Goal: Contribute content: Contribute content

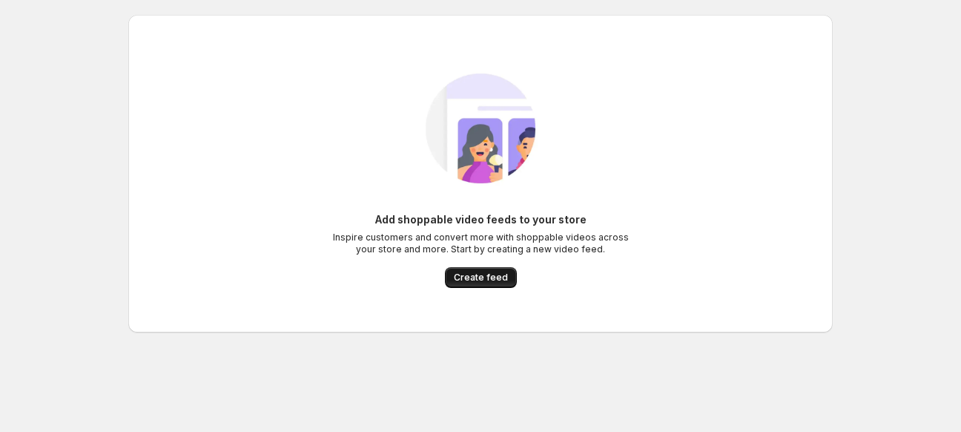
click at [475, 275] on span "Create feed" at bounding box center [481, 277] width 54 height 12
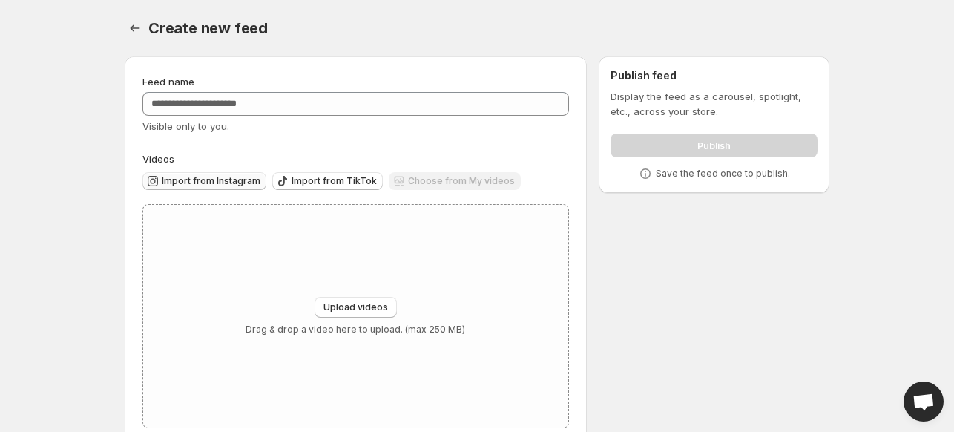
click at [237, 174] on button "Import from Instagram" at bounding box center [204, 181] width 124 height 18
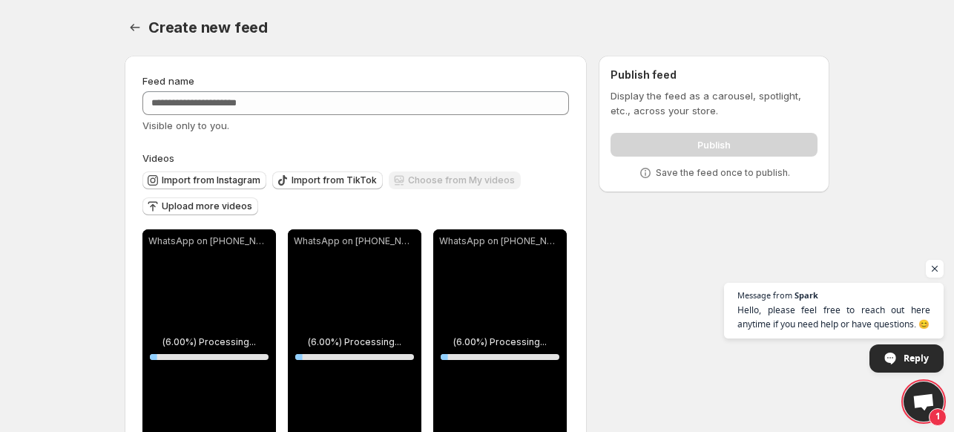
scroll to position [71, 0]
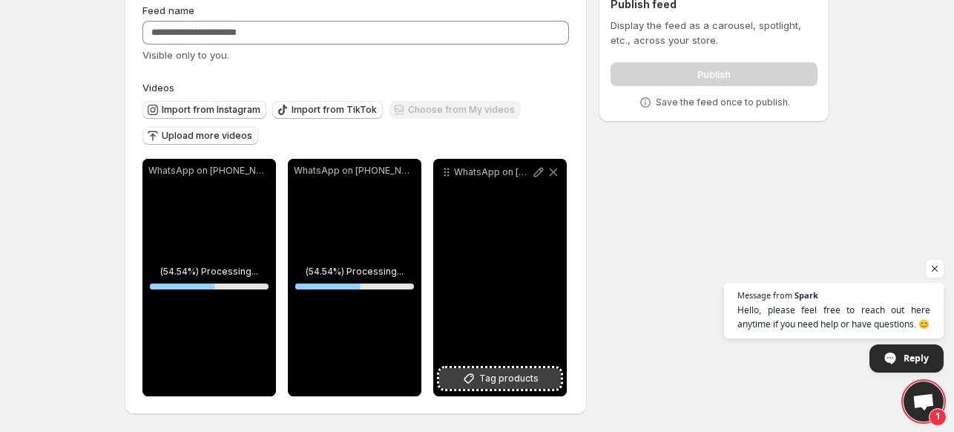
click at [500, 376] on span "Tag products" at bounding box center [508, 378] width 59 height 15
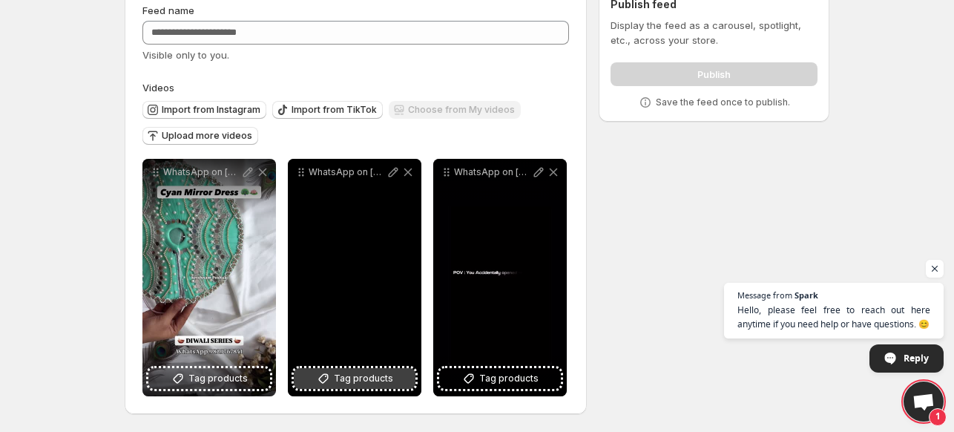
click at [358, 383] on span "Tag products" at bounding box center [363, 378] width 59 height 15
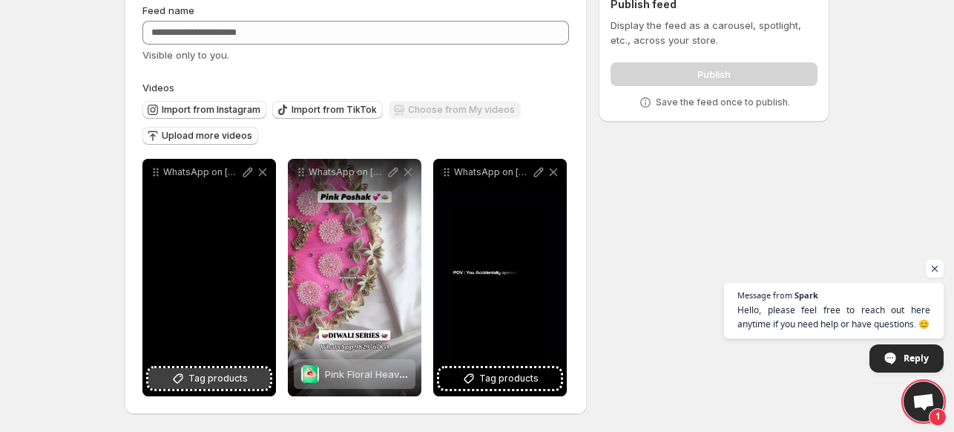
click at [204, 371] on span "Tag products" at bounding box center [217, 378] width 59 height 15
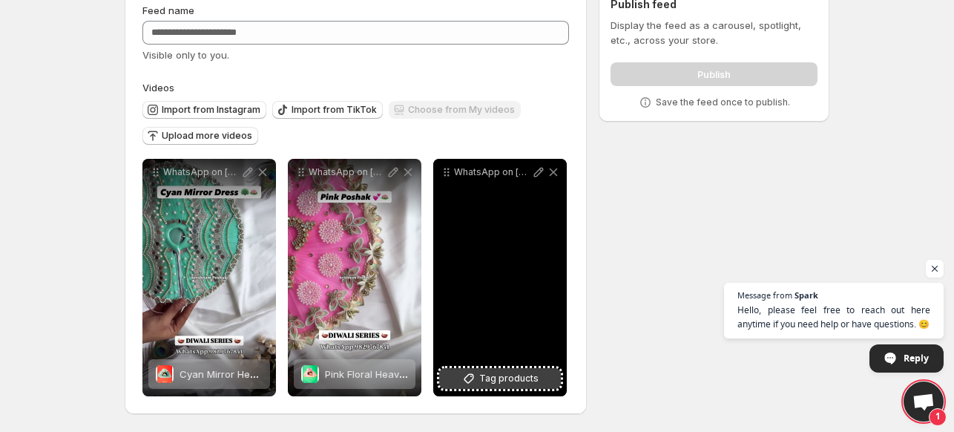
click at [515, 380] on span "Tag products" at bounding box center [508, 378] width 59 height 15
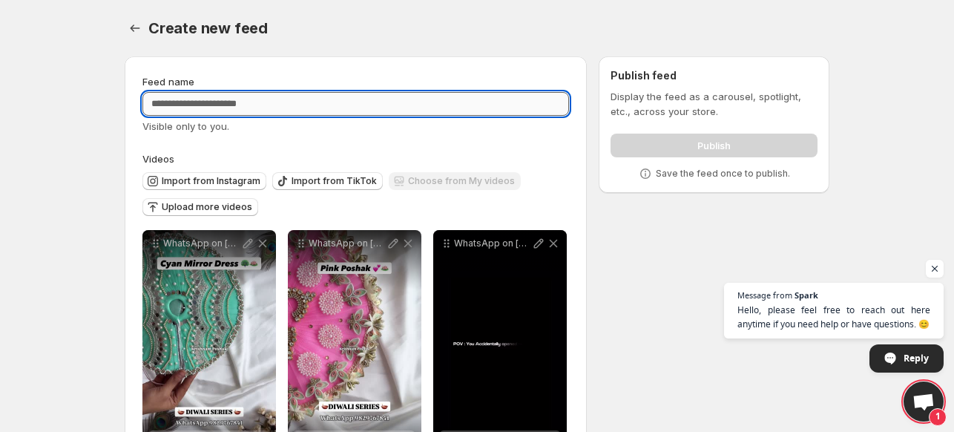
click at [320, 93] on input "Feed name" at bounding box center [355, 104] width 426 height 24
type input "**********"
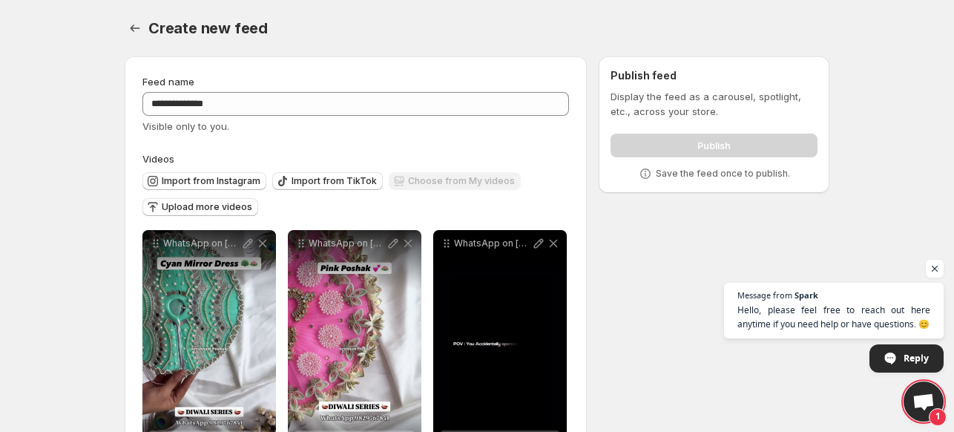
click at [693, 237] on div "**********" at bounding box center [471, 273] width 716 height 458
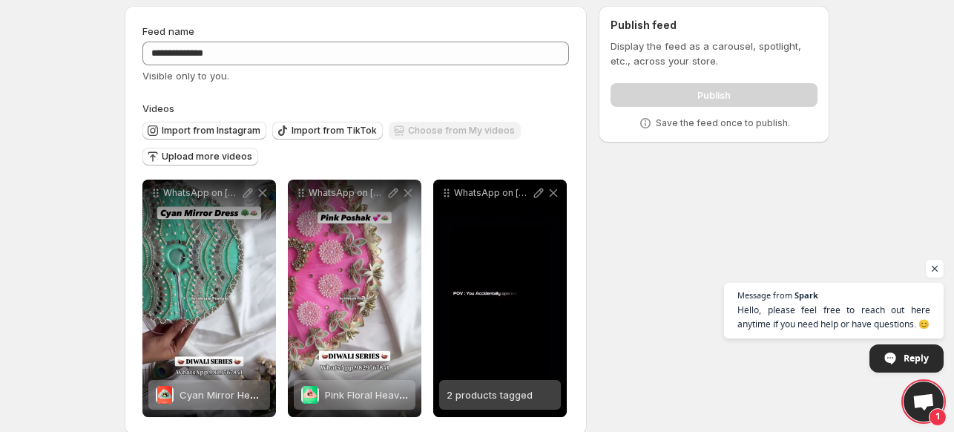
scroll to position [71, 0]
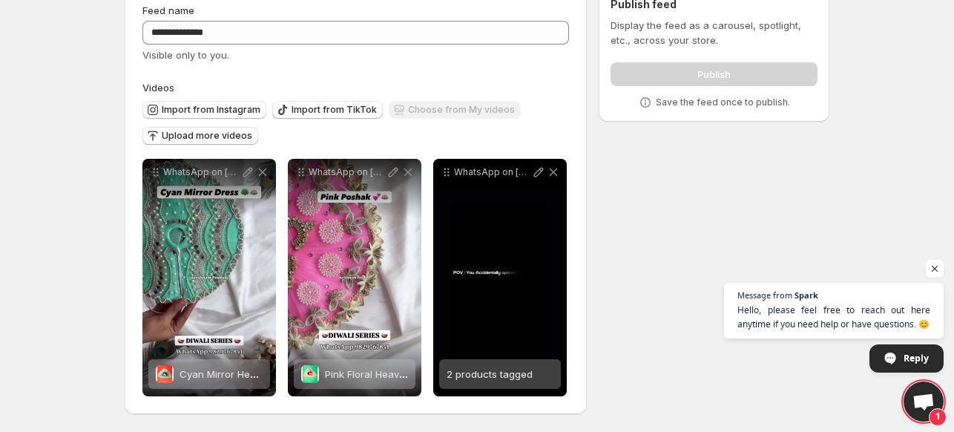
click at [712, 73] on div "Publish" at bounding box center [713, 71] width 207 height 30
click at [690, 72] on div "Publish" at bounding box center [713, 71] width 207 height 30
click at [694, 76] on div "Publish" at bounding box center [713, 71] width 207 height 30
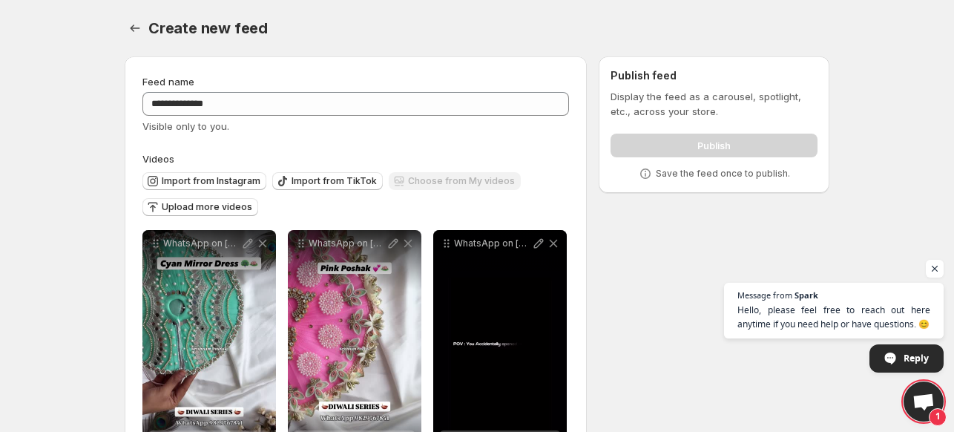
scroll to position [0, 0]
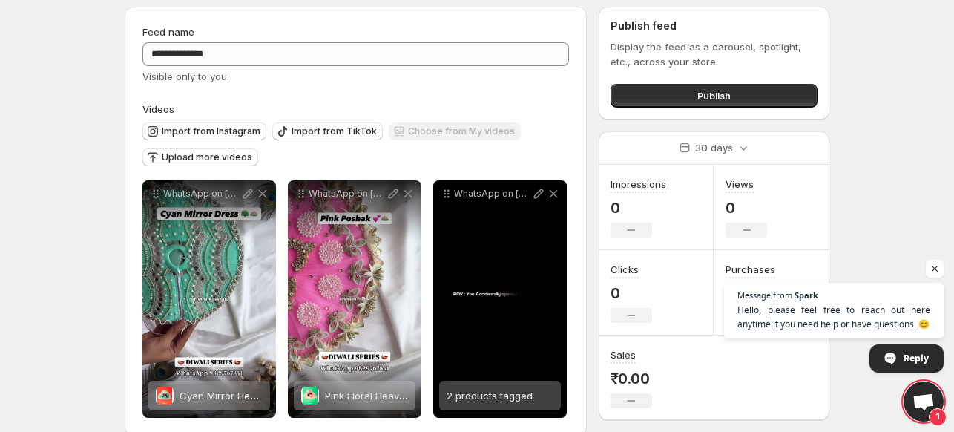
scroll to position [71, 0]
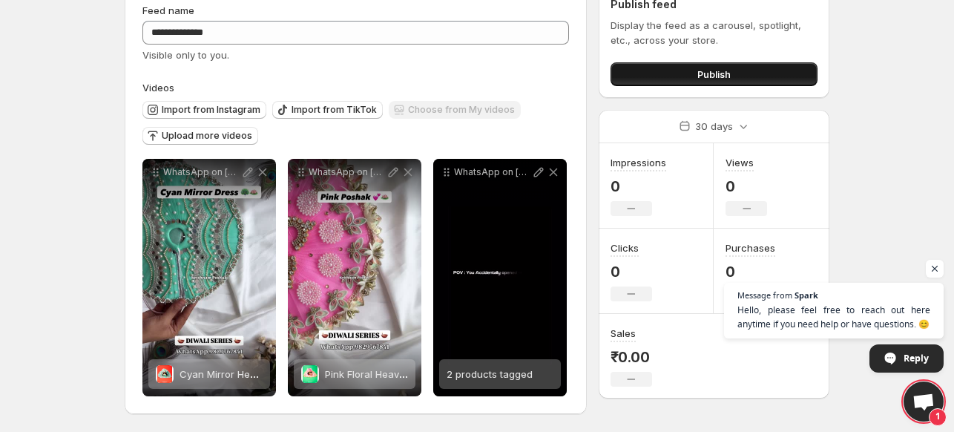
click at [673, 73] on button "Publish" at bounding box center [713, 74] width 207 height 24
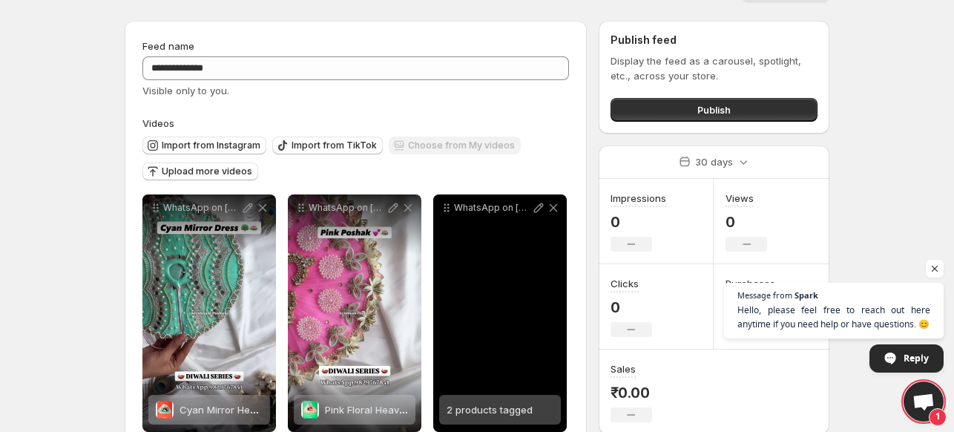
scroll to position [0, 0]
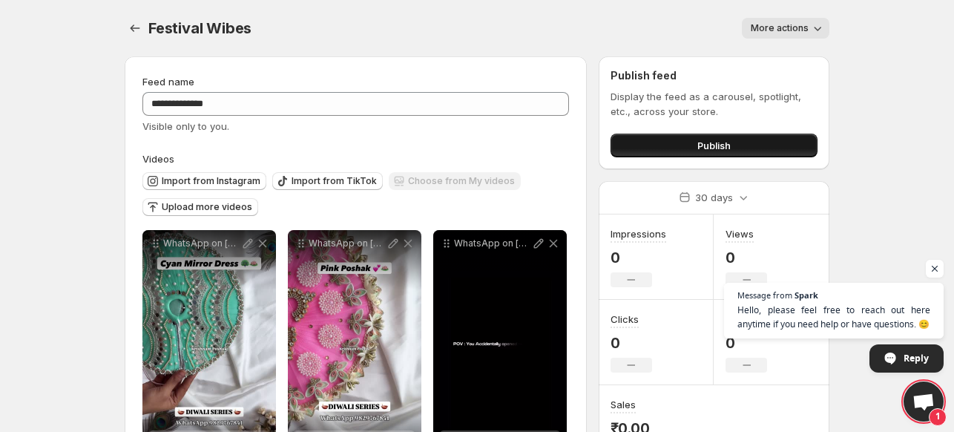
click at [721, 136] on button "Publish" at bounding box center [713, 145] width 207 height 24
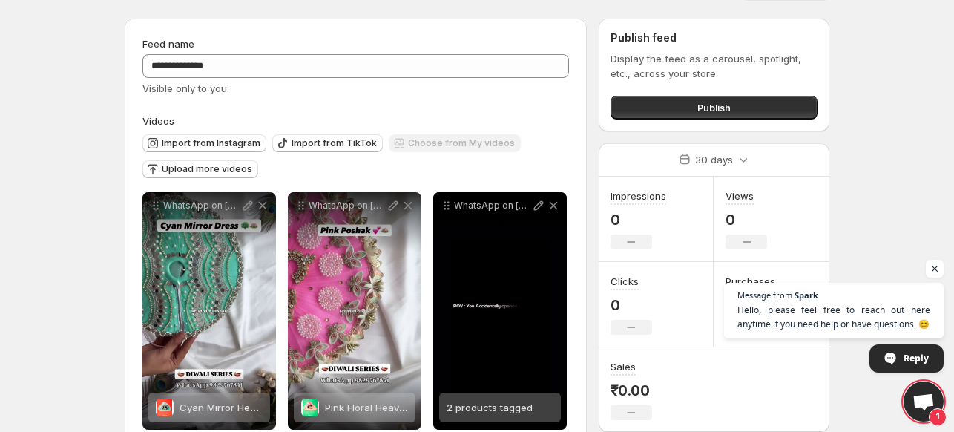
scroll to position [71, 0]
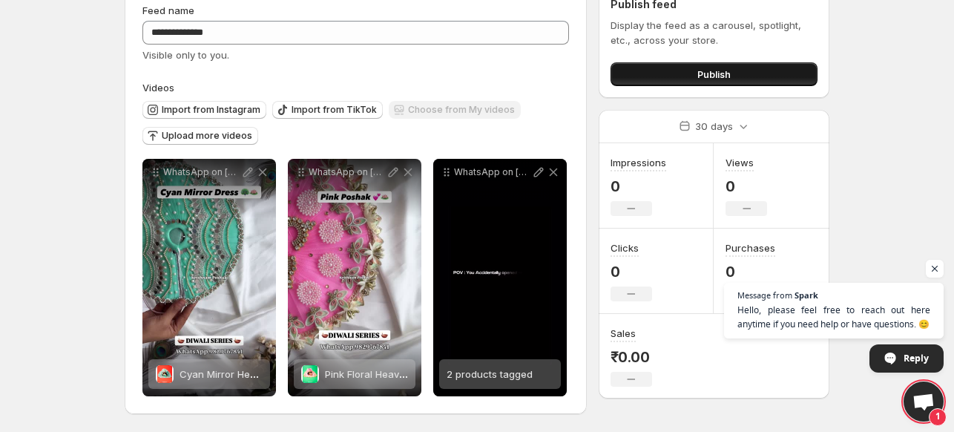
click at [704, 73] on span "Publish" at bounding box center [713, 74] width 33 height 15
